Goal: Transaction & Acquisition: Subscribe to service/newsletter

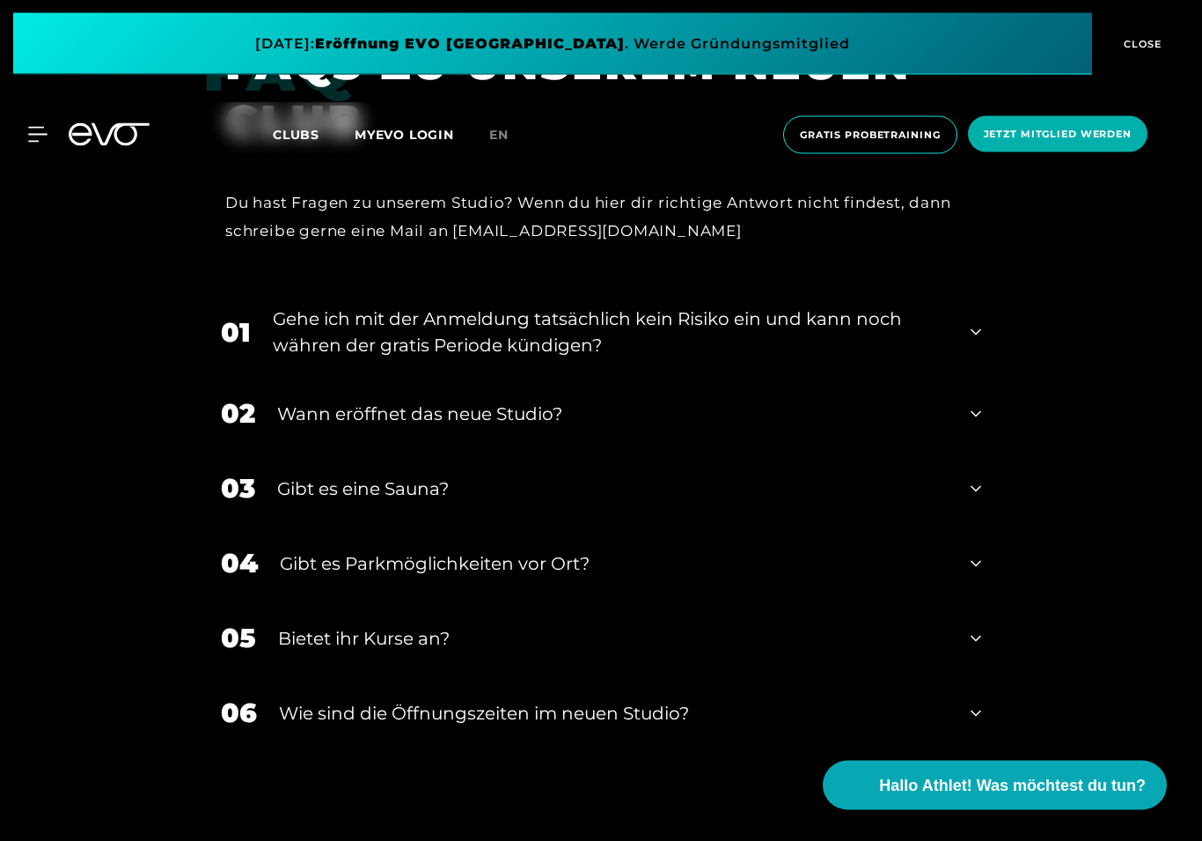
scroll to position [6324, 0]
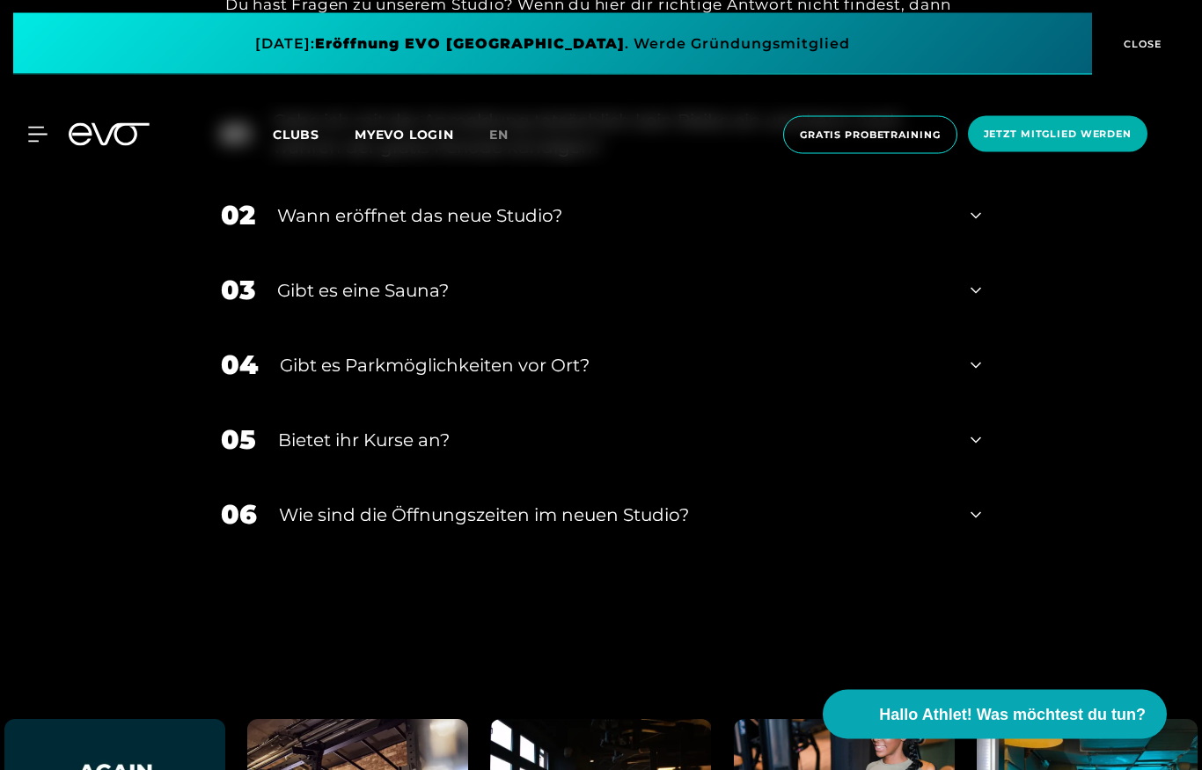
click at [978, 328] on div "04 Gibt es Parkmöglichkeiten vor Ort?" at bounding box center [601, 365] width 796 height 75
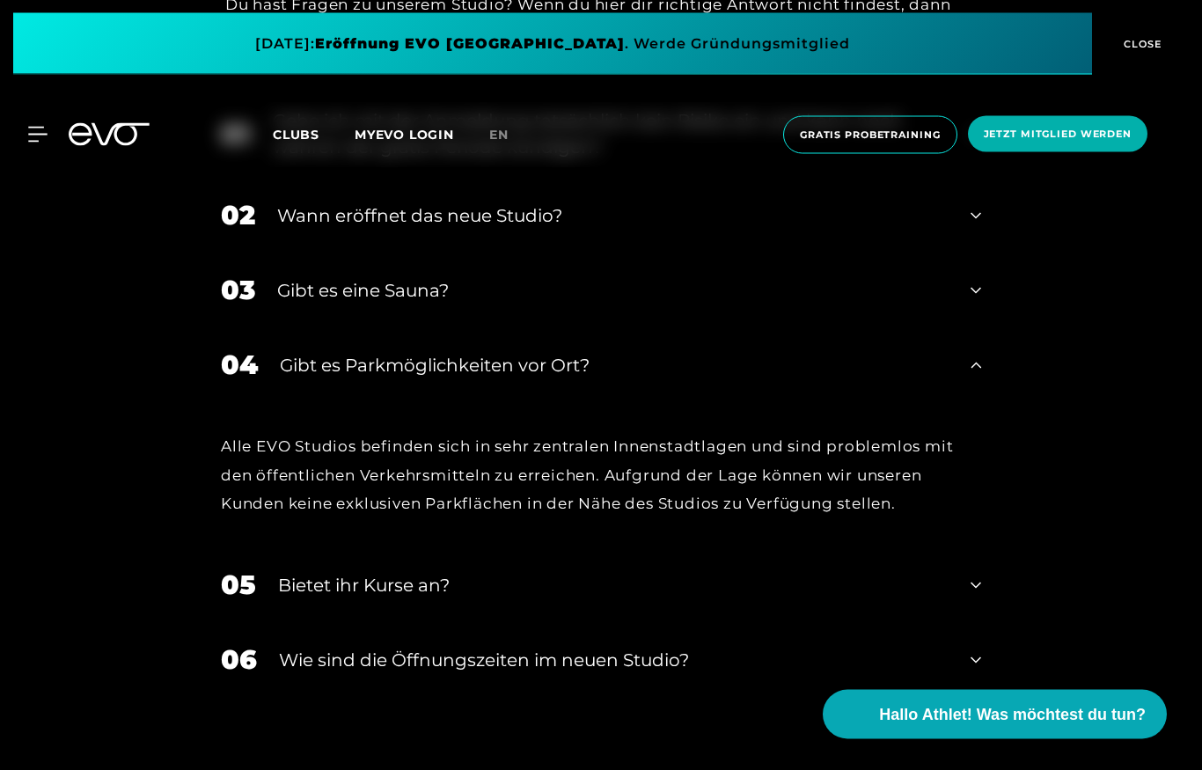
scroll to position [6218, 0]
click at [956, 327] on div "04 Gibt es Parkmöglichkeiten vor Ort?" at bounding box center [601, 364] width 796 height 75
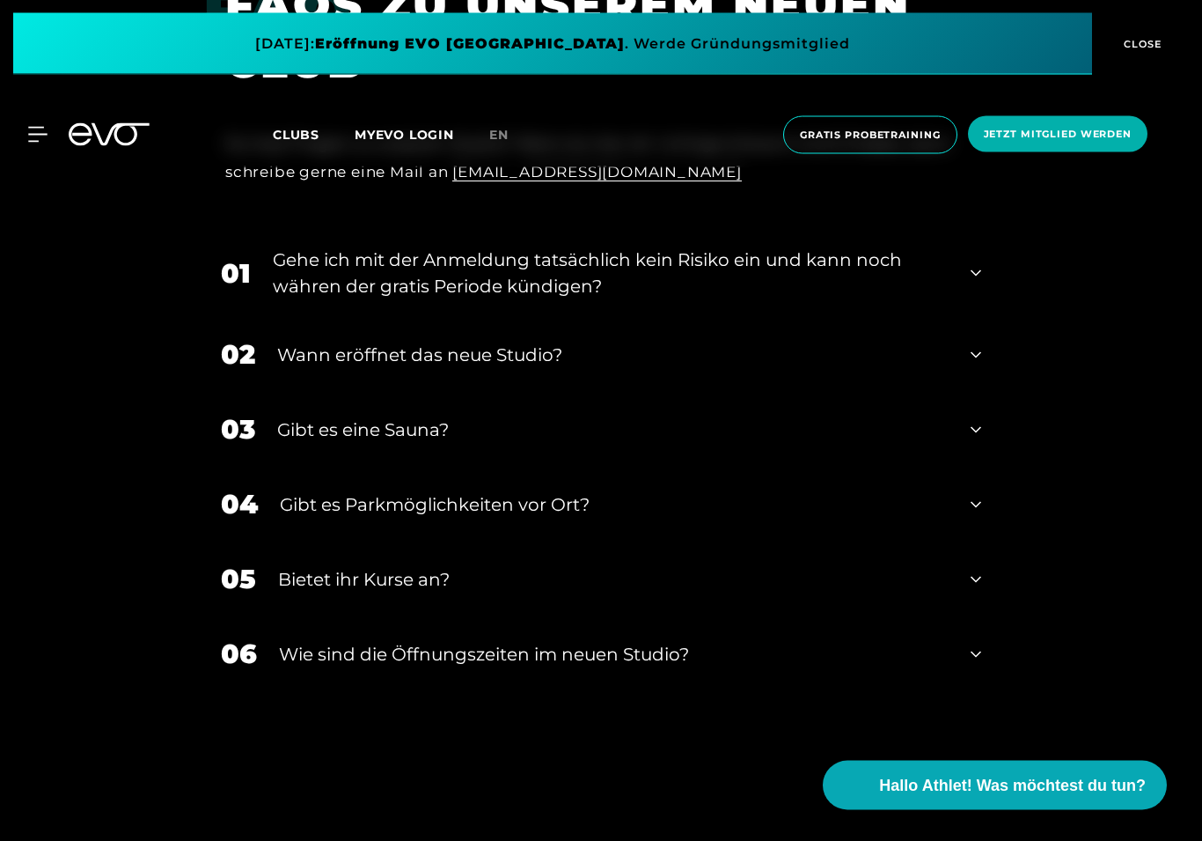
scroll to position [6383, 0]
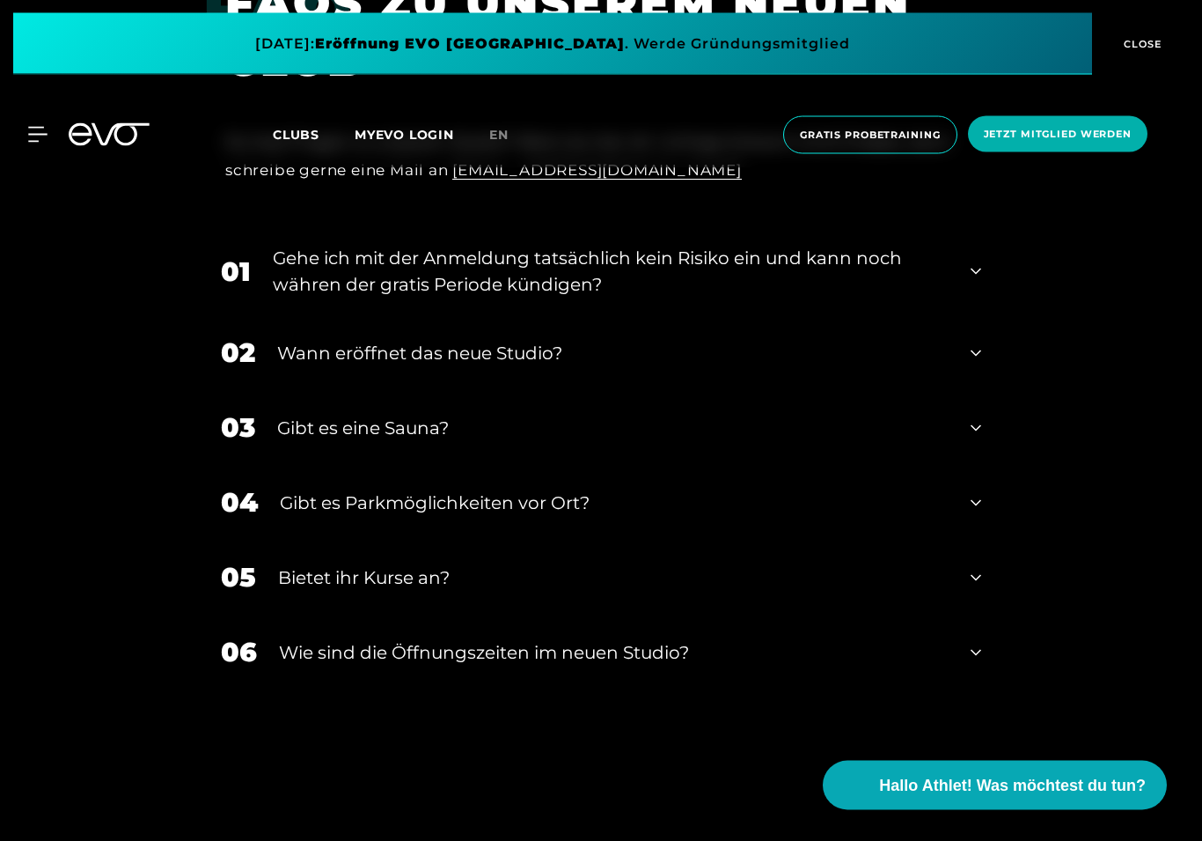
click at [984, 615] on div "06 ​Wie sind die Öffnungszeiten im neuen Studio?" at bounding box center [601, 652] width 796 height 75
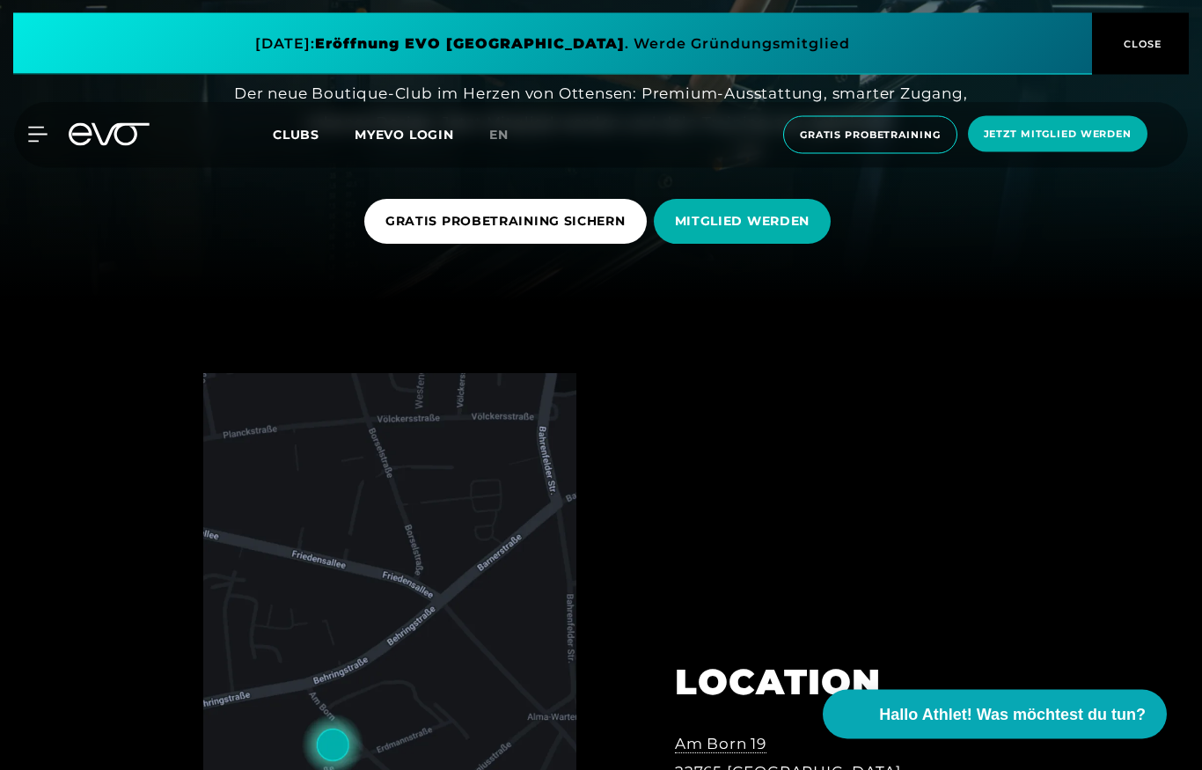
scroll to position [0, 0]
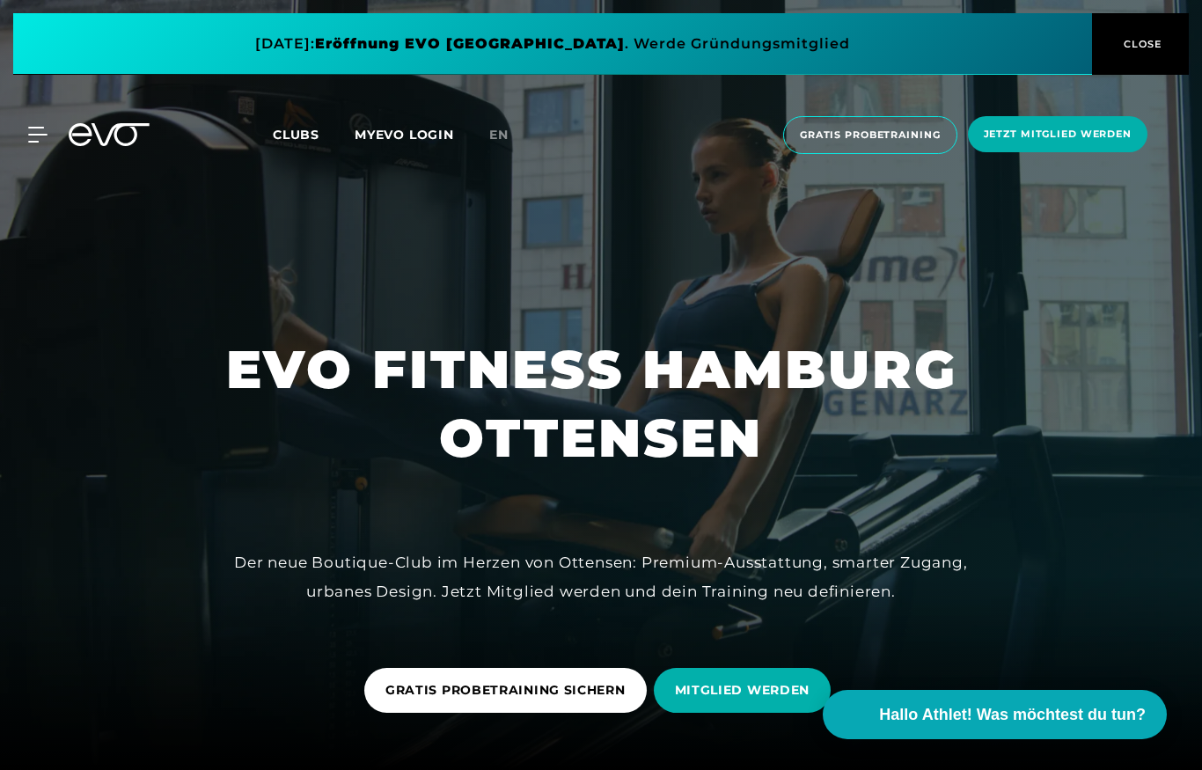
click at [269, 155] on div "MyEVO Login Über EVO Mitgliedschaften Probetraining TAGESPASS EVO Studios Düsse…" at bounding box center [601, 135] width 1195 height 66
click at [301, 129] on span "Clubs" at bounding box center [296, 135] width 47 height 16
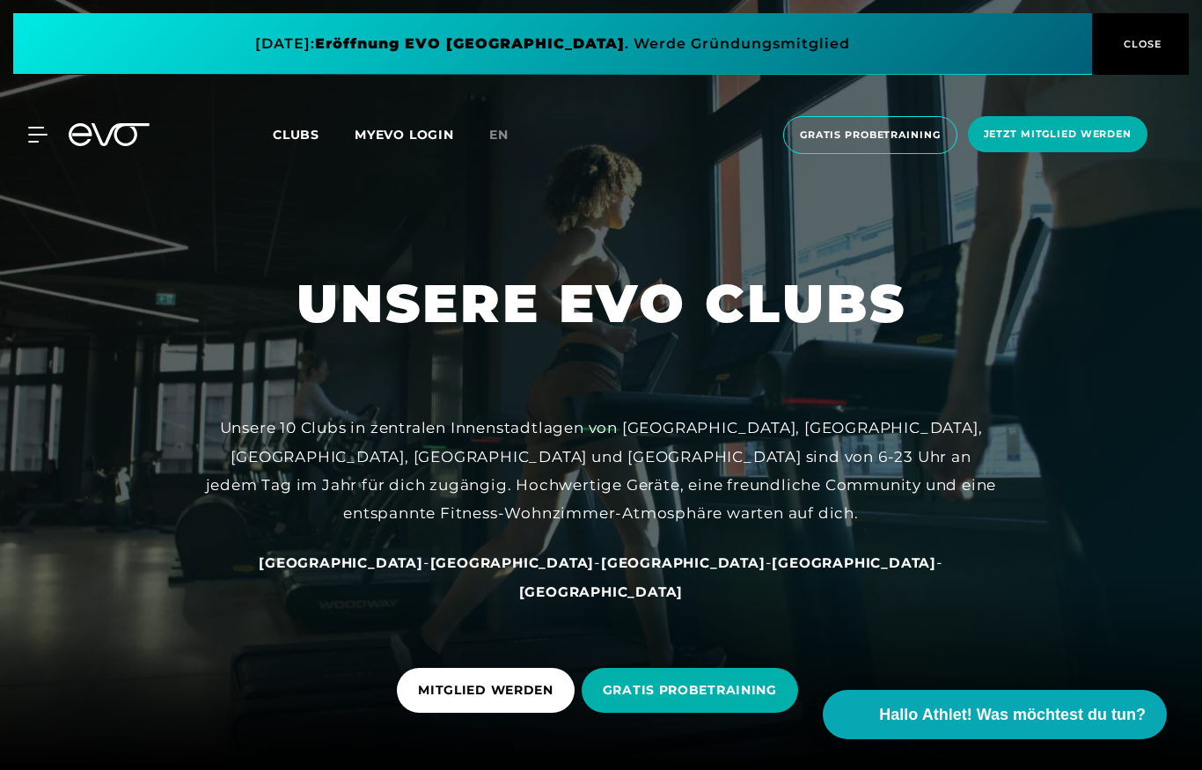
click at [393, 571] on span "[GEOGRAPHIC_DATA]" at bounding box center [341, 563] width 165 height 17
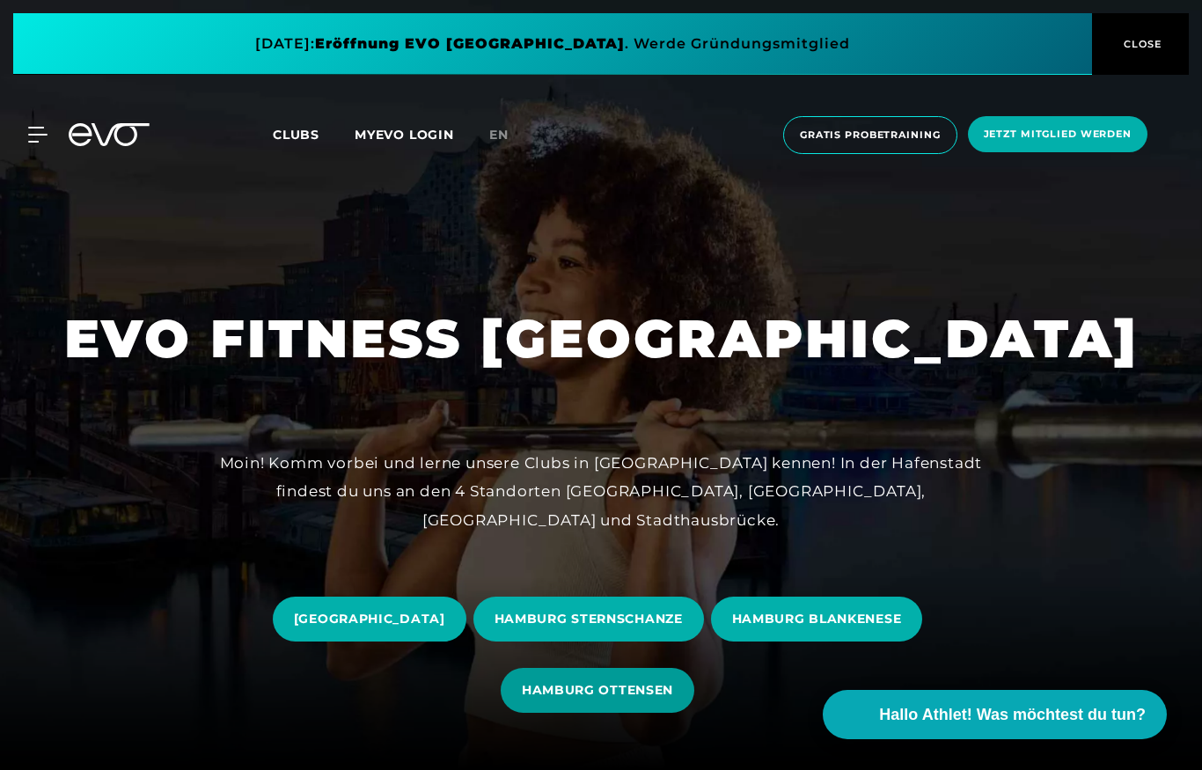
click at [644, 695] on span "HAMBURG OTTENSEN" at bounding box center [597, 690] width 151 height 18
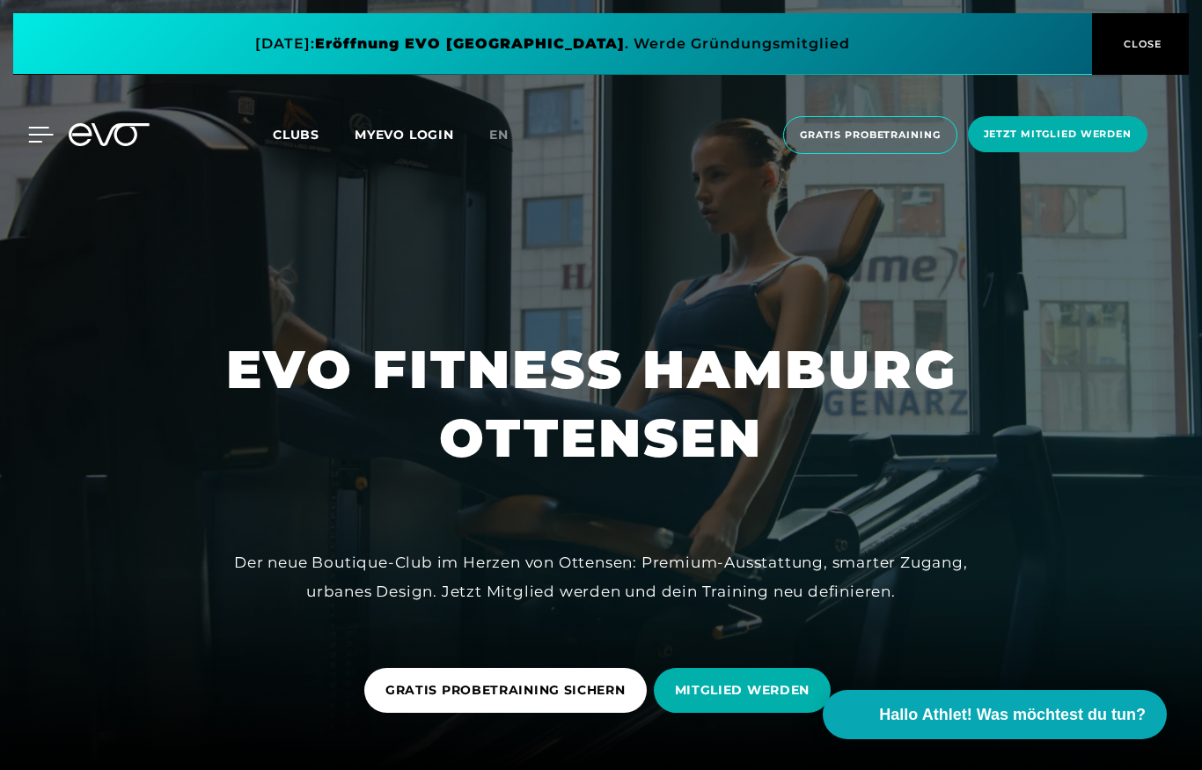
click at [39, 129] on icon at bounding box center [41, 135] width 26 height 16
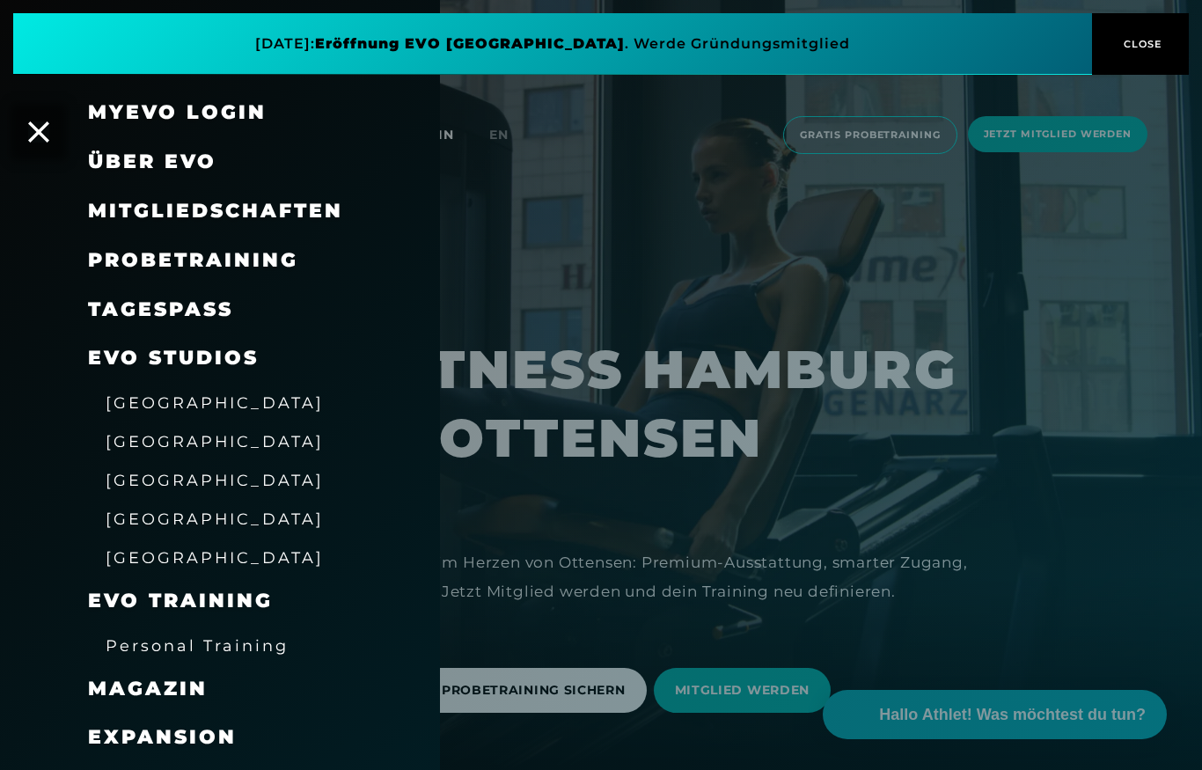
click at [305, 211] on span "Mitgliedschaften" at bounding box center [215, 211] width 255 height 24
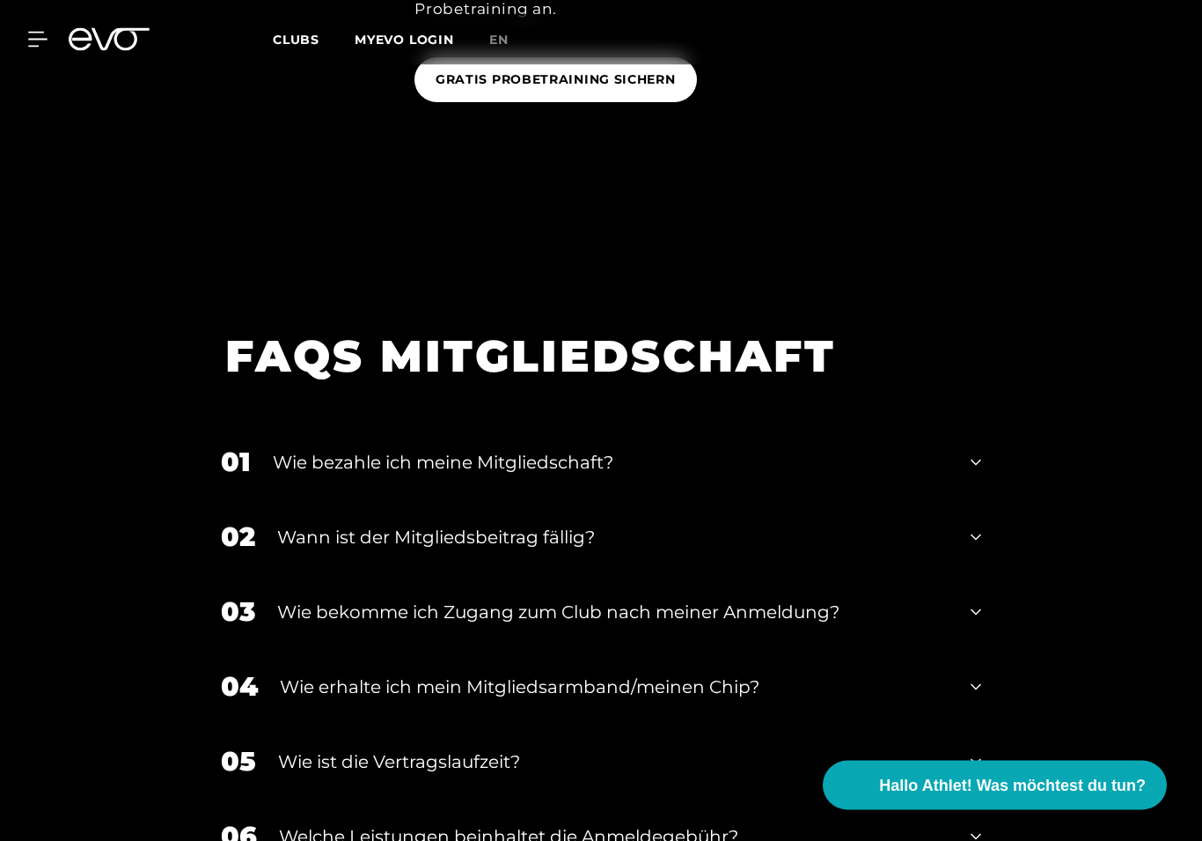
scroll to position [1998, 0]
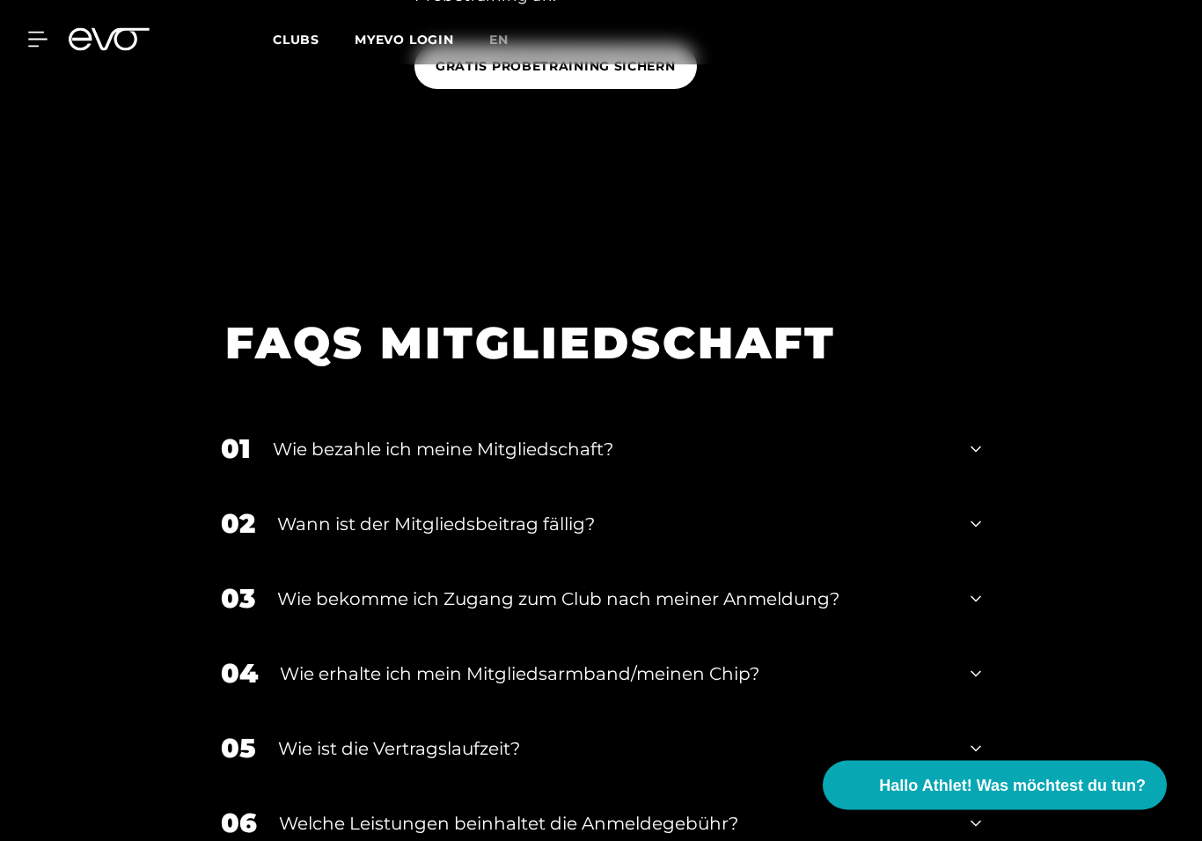
click at [975, 443] on icon at bounding box center [976, 449] width 11 height 21
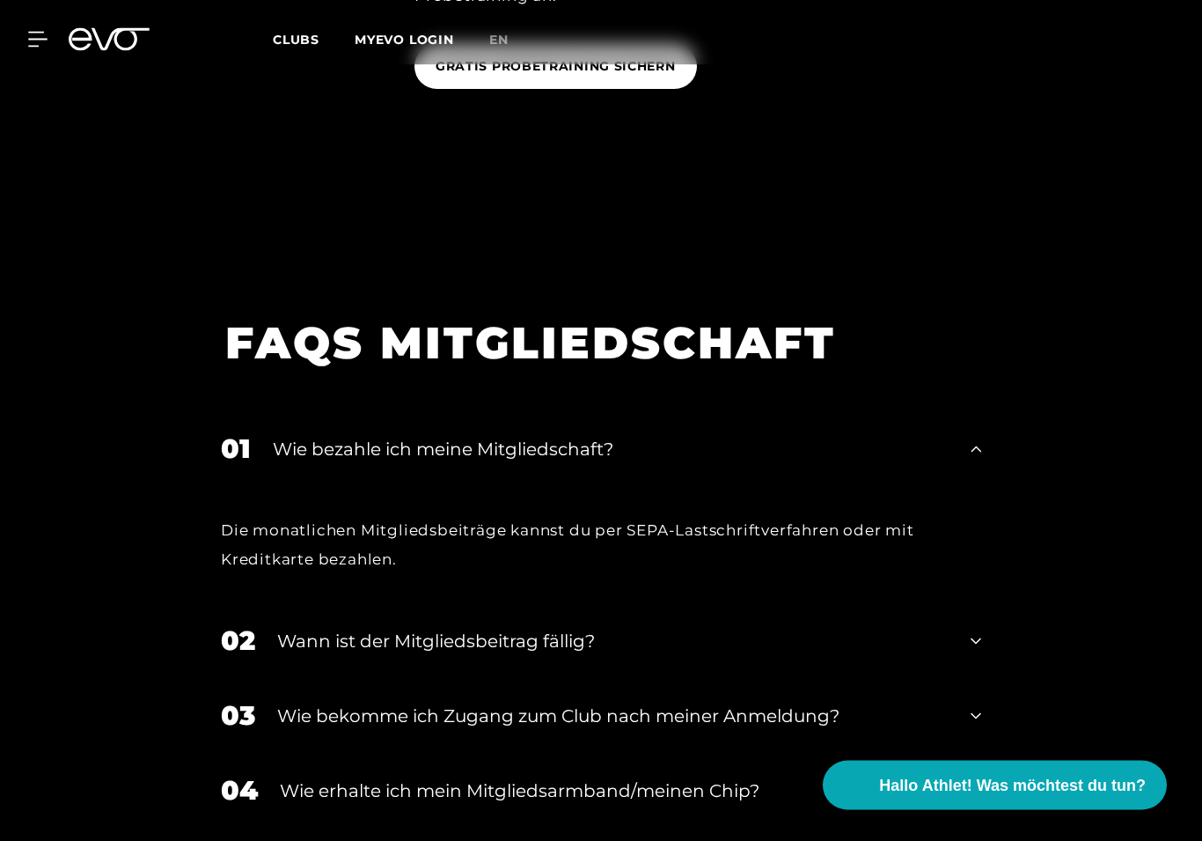
scroll to position [1999, 0]
click at [971, 458] on icon at bounding box center [976, 448] width 11 height 21
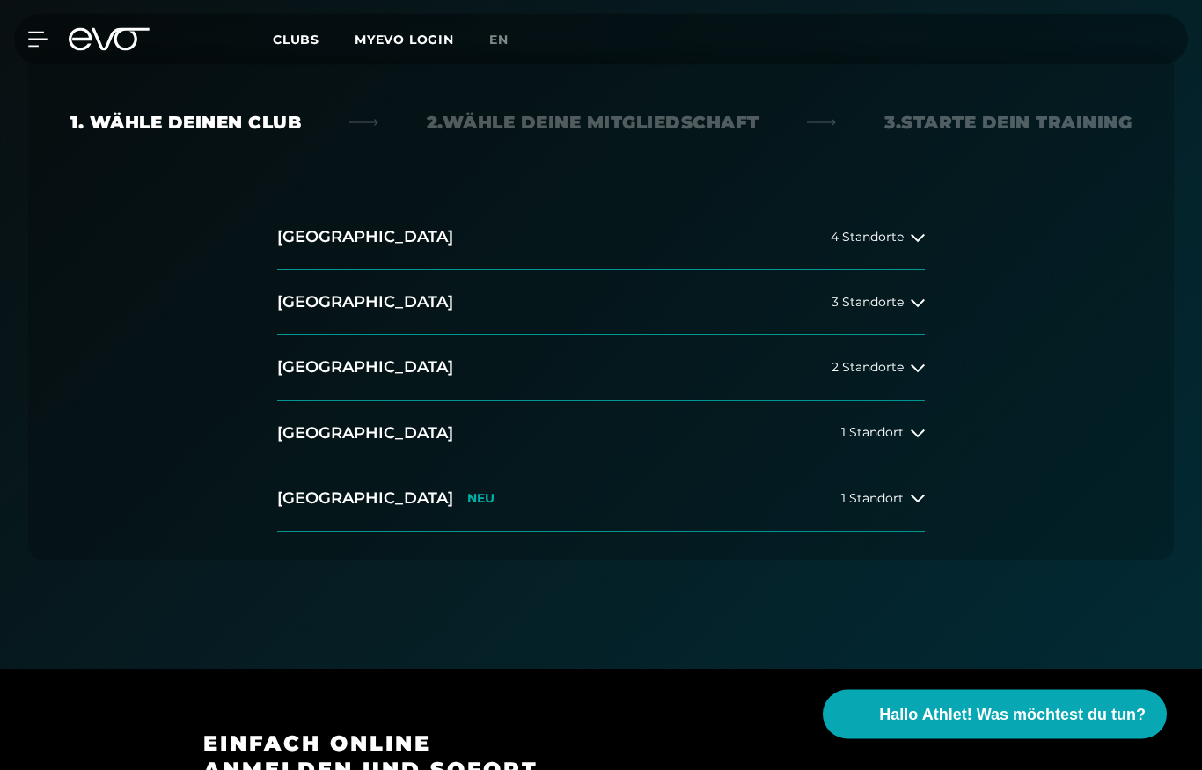
scroll to position [0, 0]
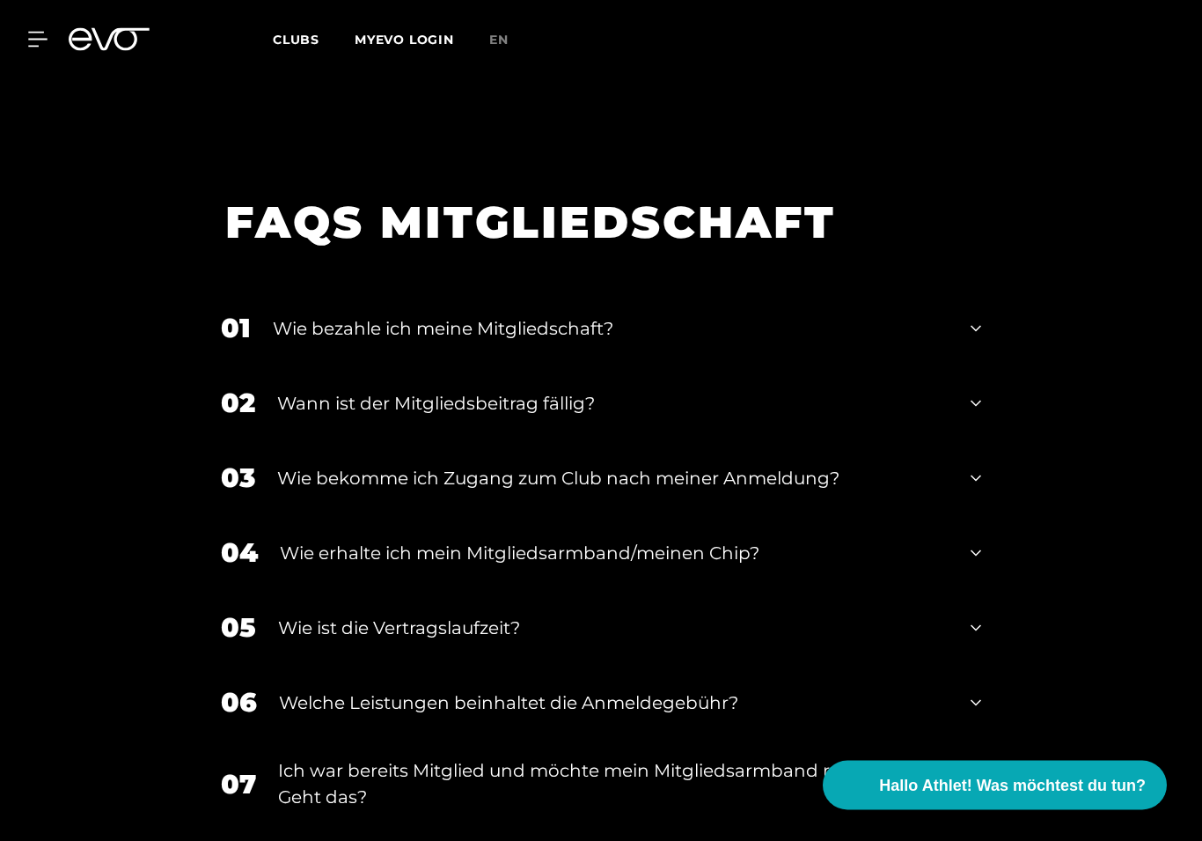
scroll to position [2120, 0]
click at [312, 693] on div "Welche Leistungen beinhaltet die Anmeldegebühr?" at bounding box center [614, 701] width 670 height 26
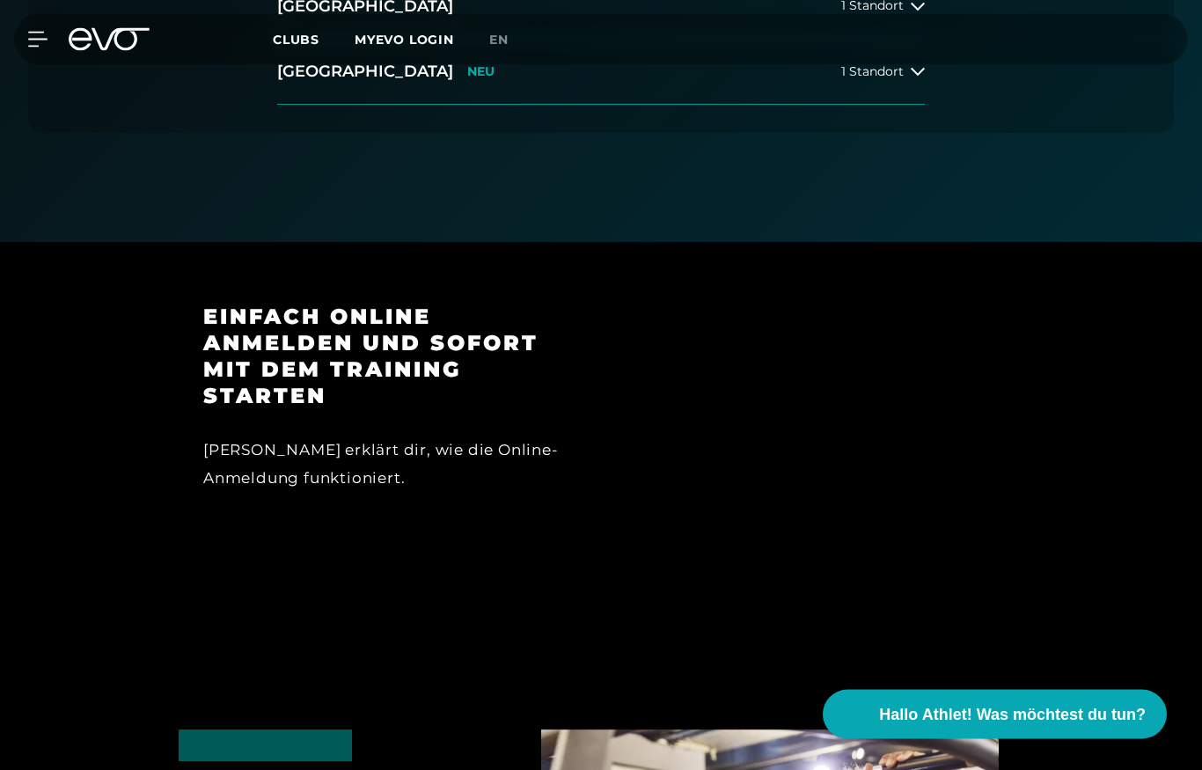
scroll to position [770, 0]
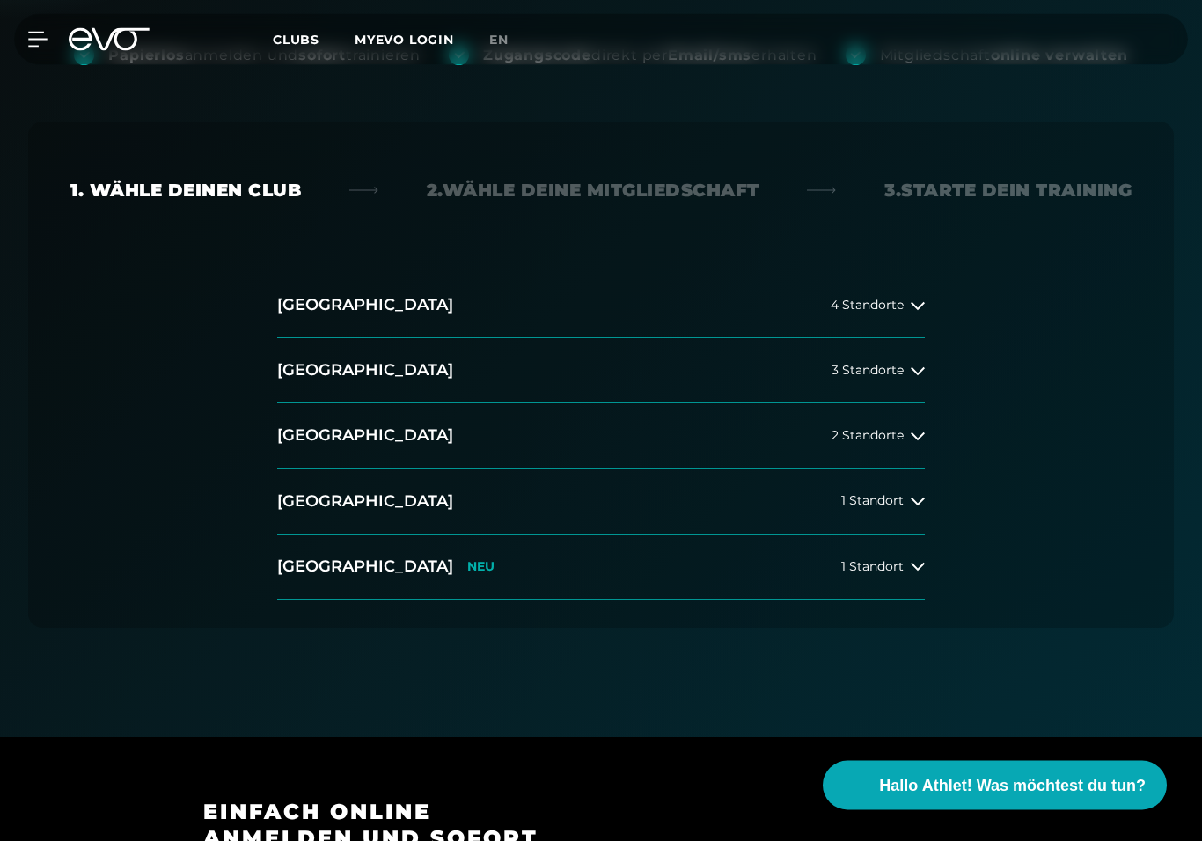
scroll to position [338, 0]
click at [856, 311] on span "4 Standorte" at bounding box center [867, 304] width 73 height 13
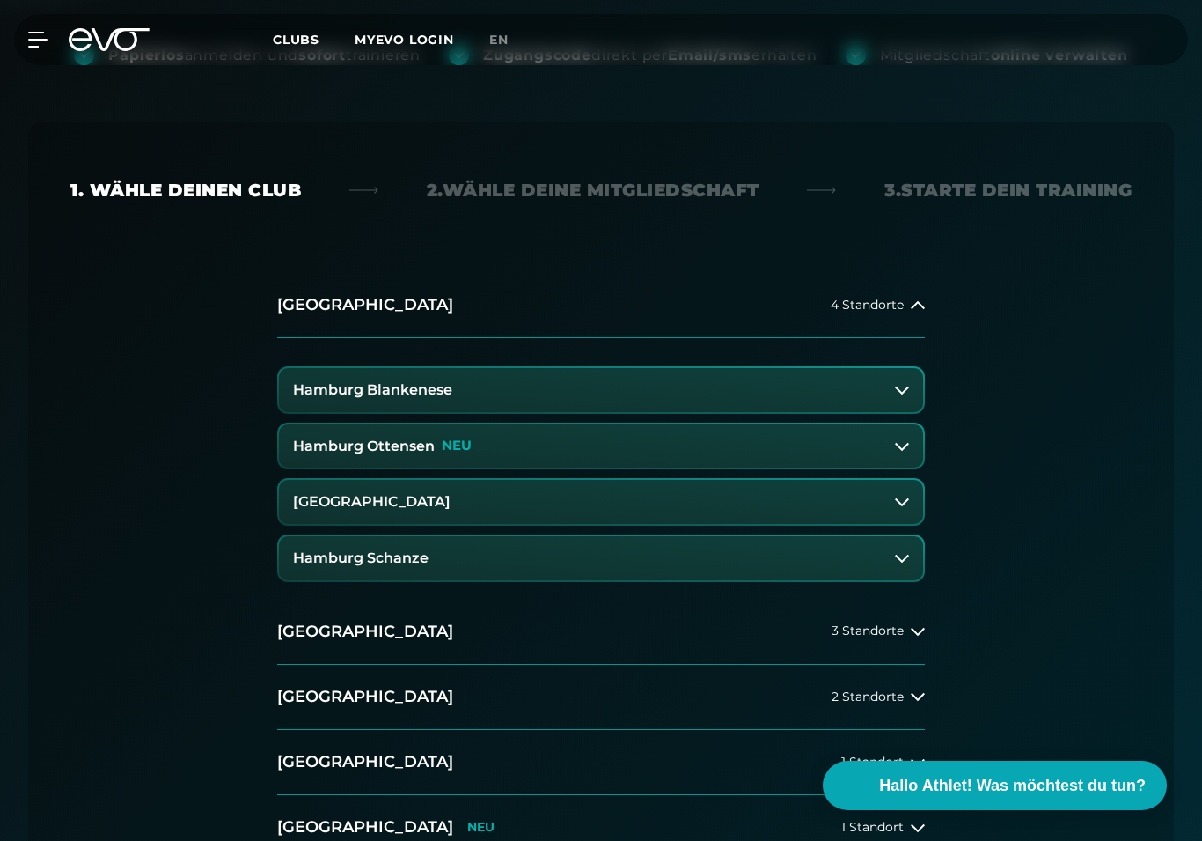
click at [297, 448] on h3 "Hamburg Ottensen" at bounding box center [364, 446] width 142 height 16
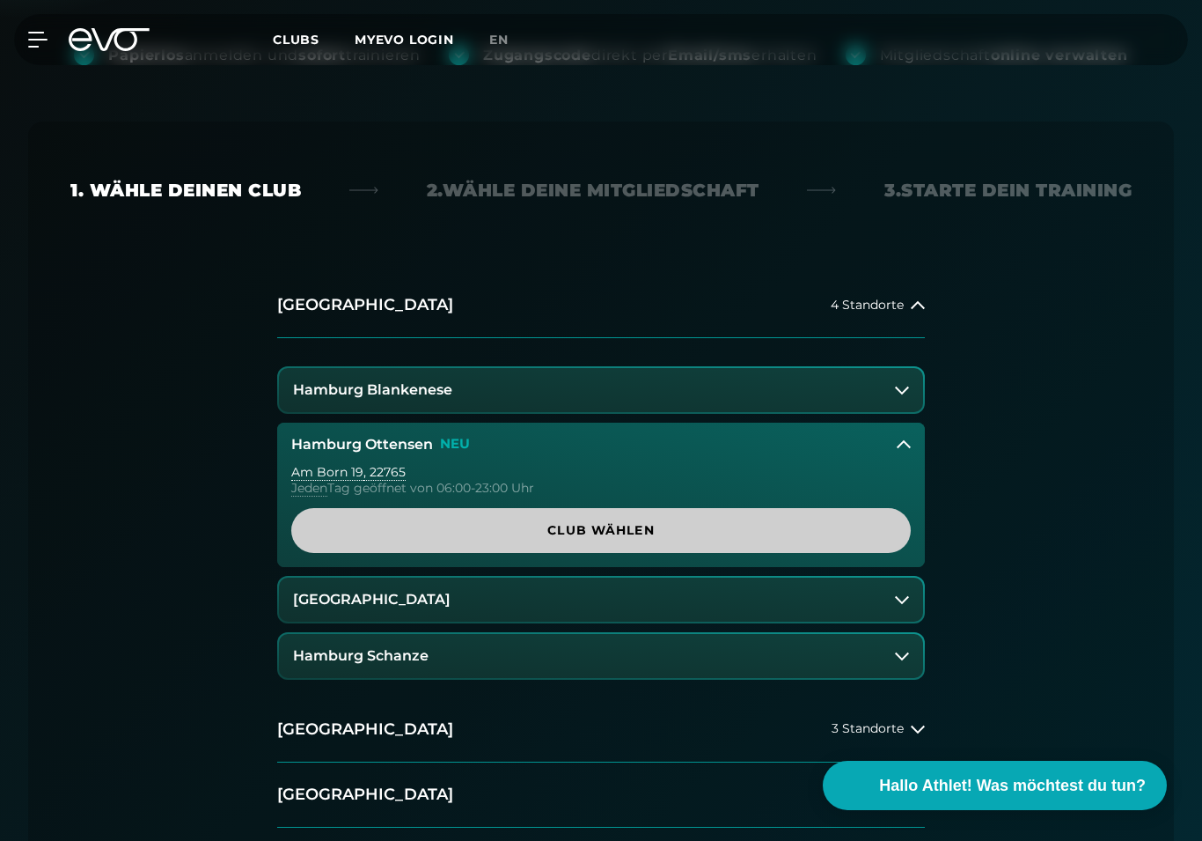
click at [345, 538] on span "Club wählen" at bounding box center [600, 530] width 577 height 18
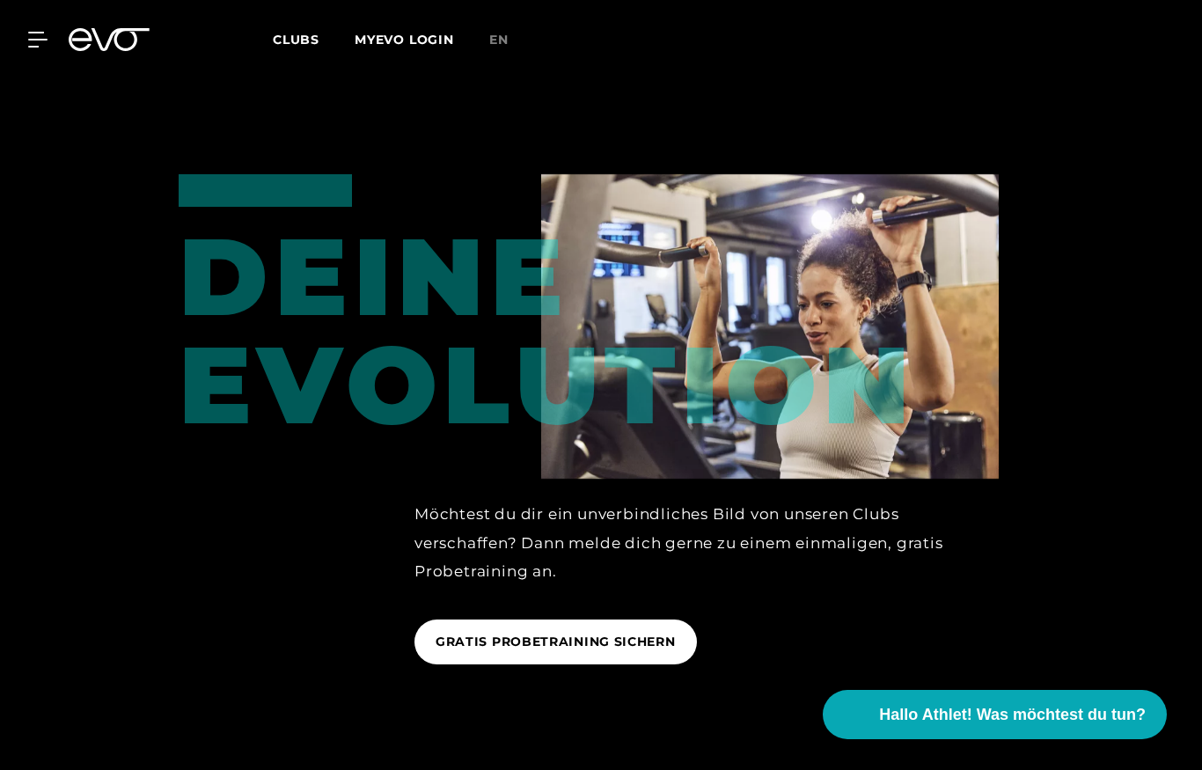
scroll to position [2184, 0]
